Goal: Information Seeking & Learning: Learn about a topic

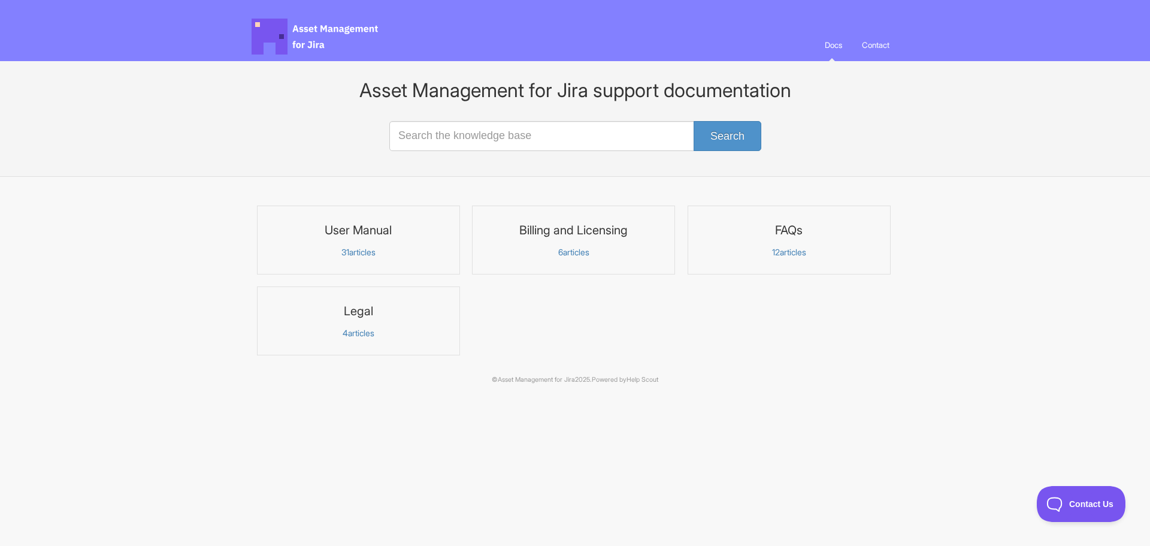
click at [382, 244] on link "User Manual 31 articles" at bounding box center [358, 240] width 203 height 69
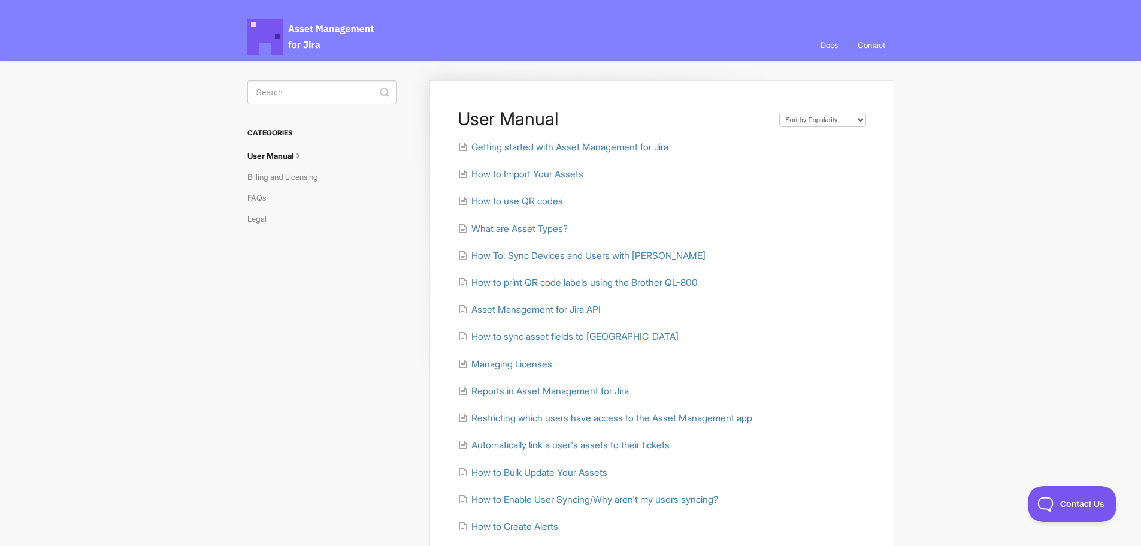
click at [1010, 167] on body "Asset Management for Jira Docs Toggle Navigation Docs Contact Contact User Manu…" at bounding box center [570, 394] width 1141 height 789
click at [521, 367] on span "Managing Licenses" at bounding box center [512, 363] width 81 height 11
click at [524, 200] on span "How to use QR codes" at bounding box center [518, 200] width 92 height 11
click at [519, 363] on span "Managing Licenses" at bounding box center [512, 363] width 81 height 11
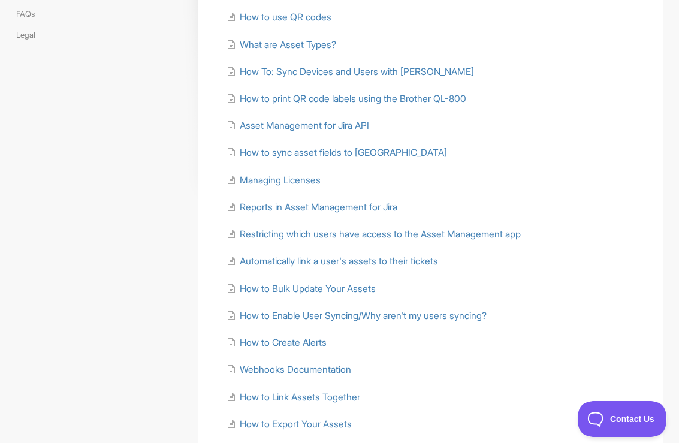
scroll to position [300, 0]
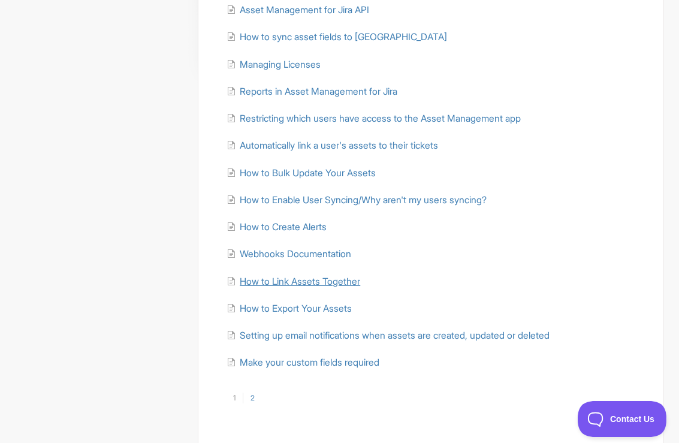
click at [276, 282] on span "How to Link Assets Together" at bounding box center [300, 281] width 120 height 11
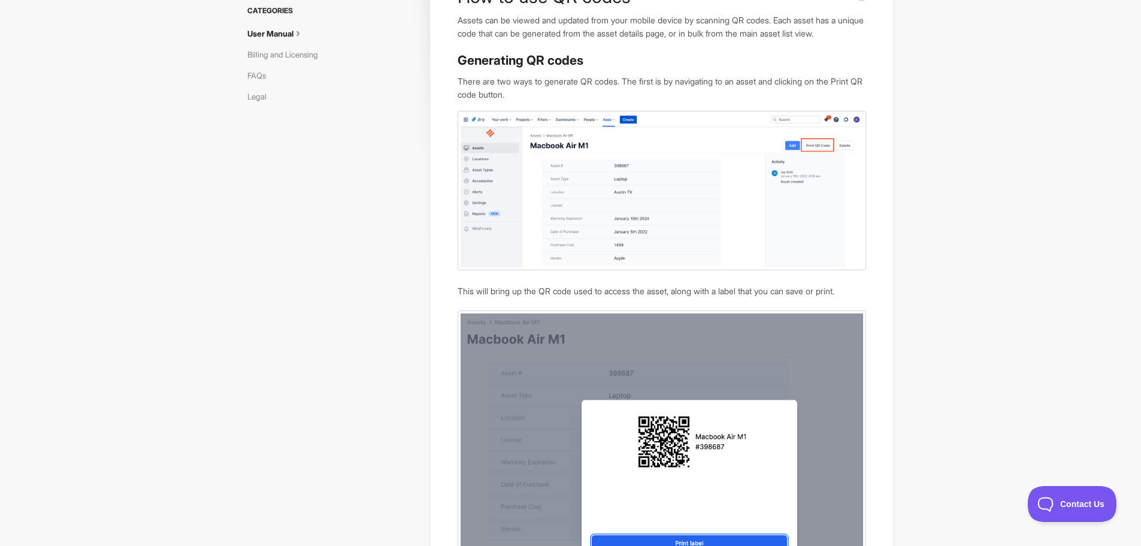
scroll to position [43, 0]
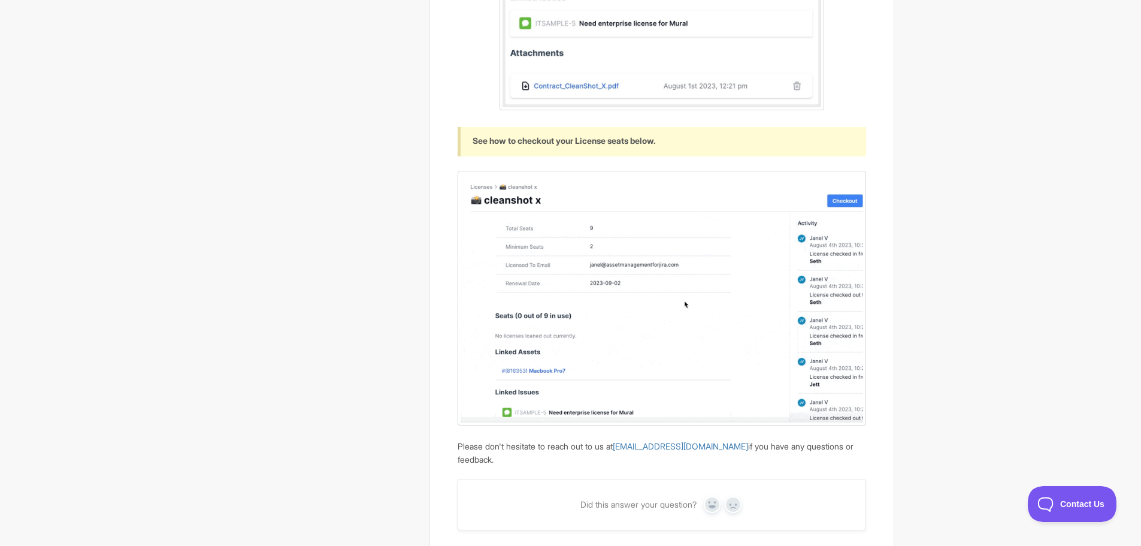
scroll to position [1747, 0]
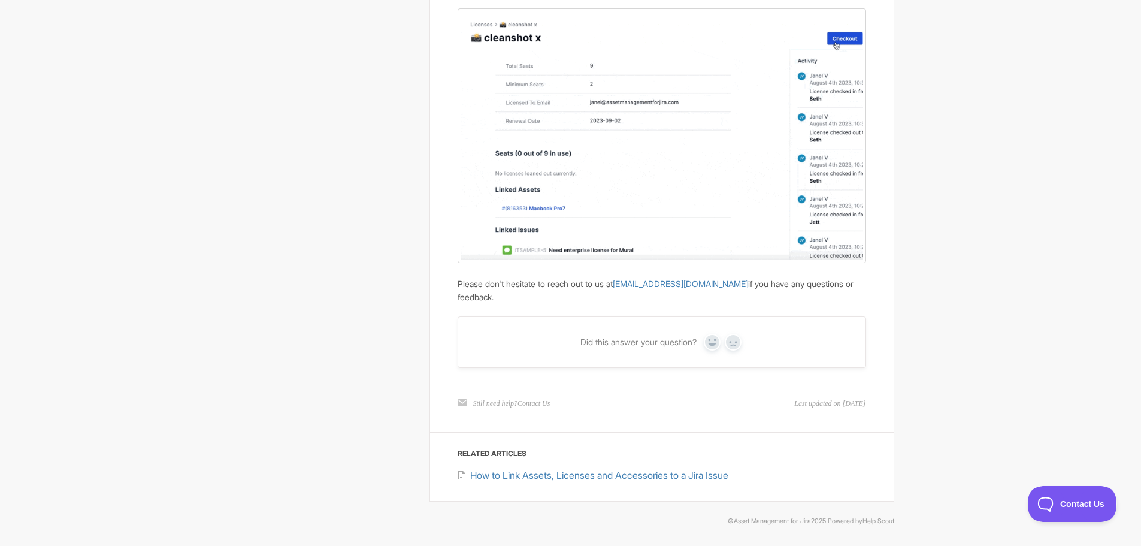
drag, startPoint x: 679, startPoint y: 345, endPoint x: 690, endPoint y: 341, distance: 12.1
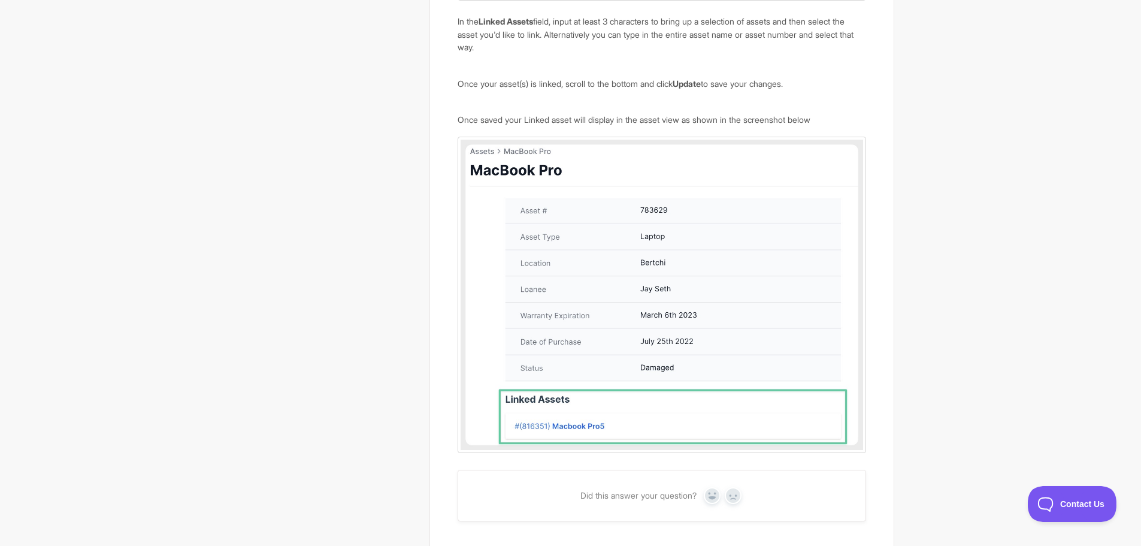
scroll to position [659, 0]
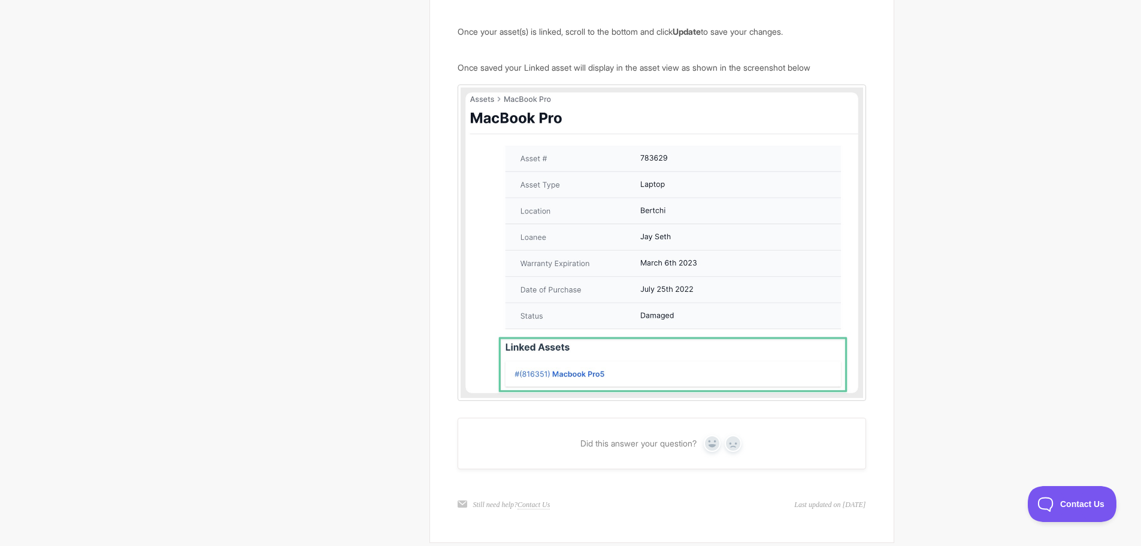
scroll to position [560, 0]
